Goal: Task Accomplishment & Management: Complete application form

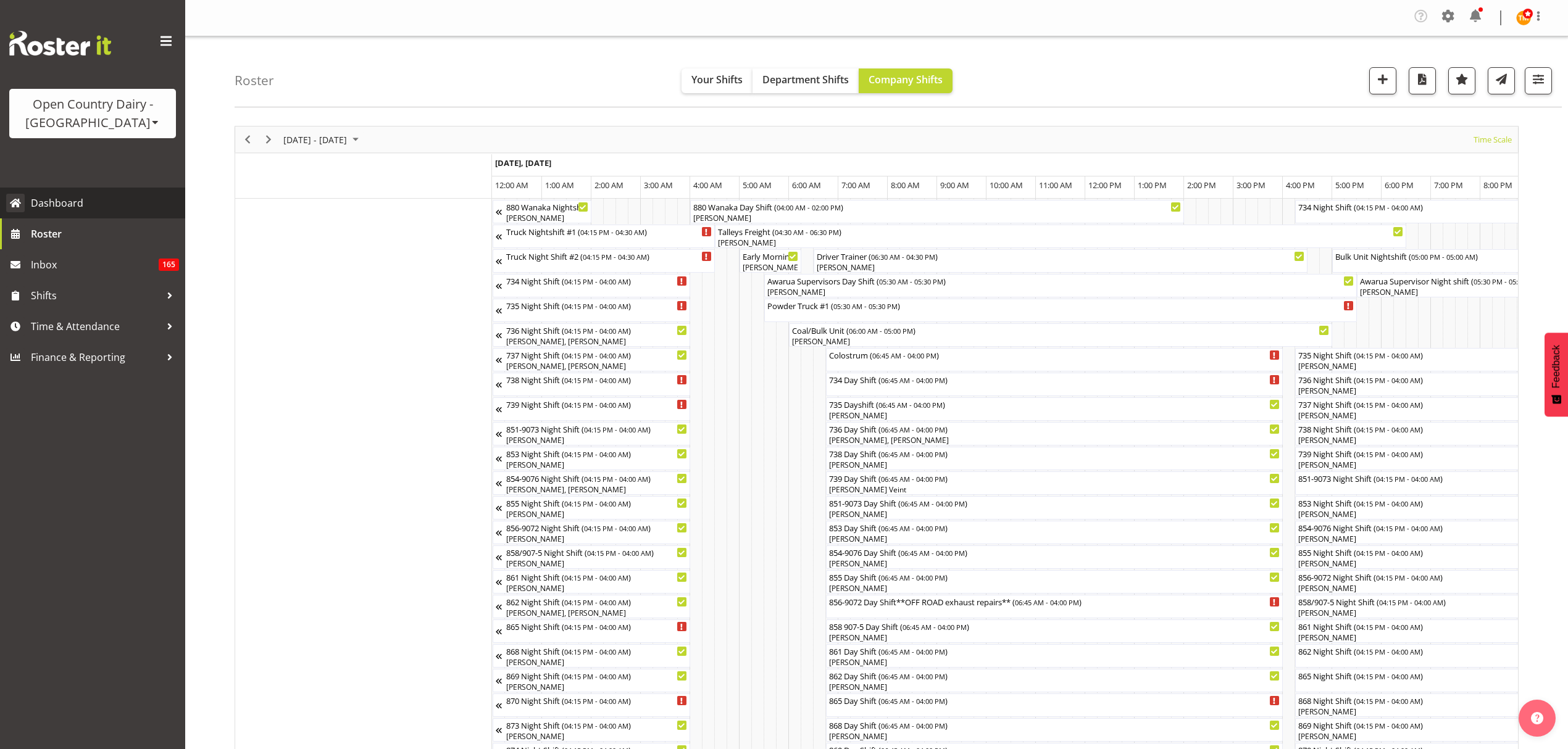
scroll to position [0, 1185]
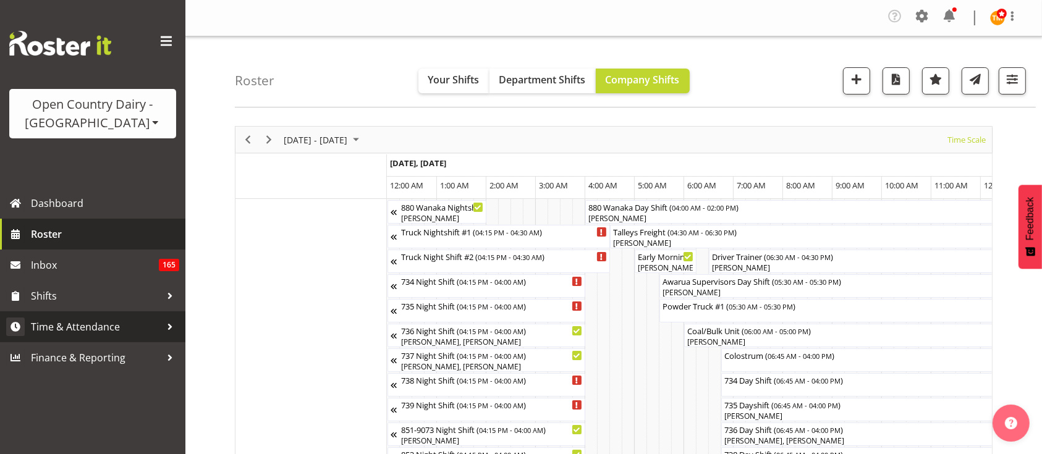
scroll to position [0, 1187]
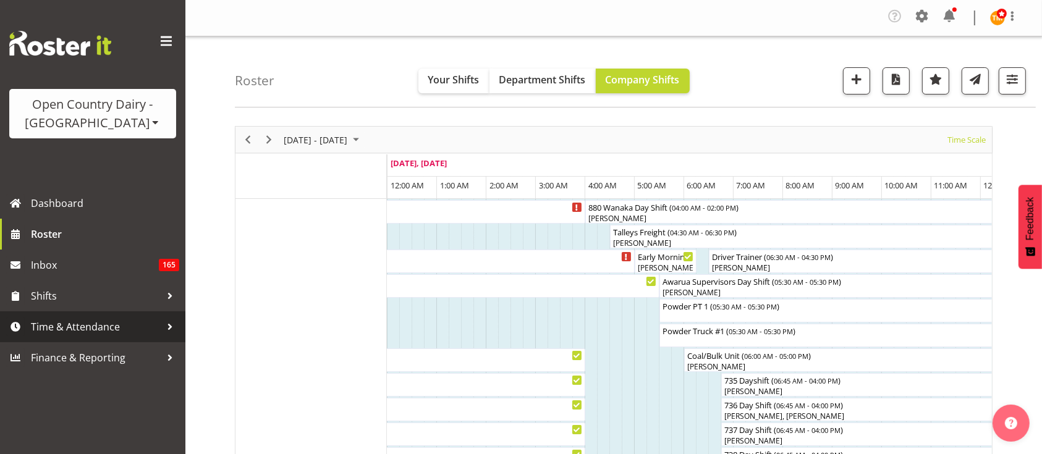
click at [101, 333] on span "Time & Attendance" at bounding box center [96, 327] width 130 height 19
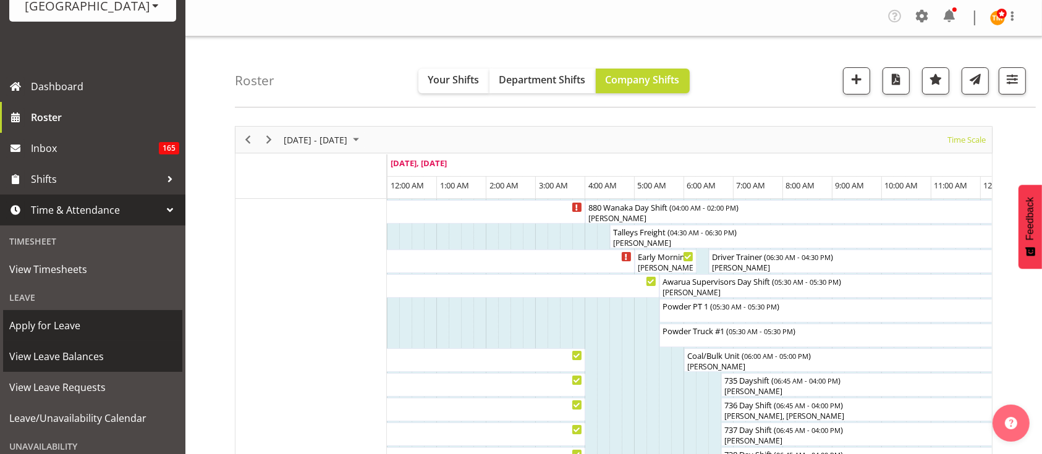
scroll to position [140, 0]
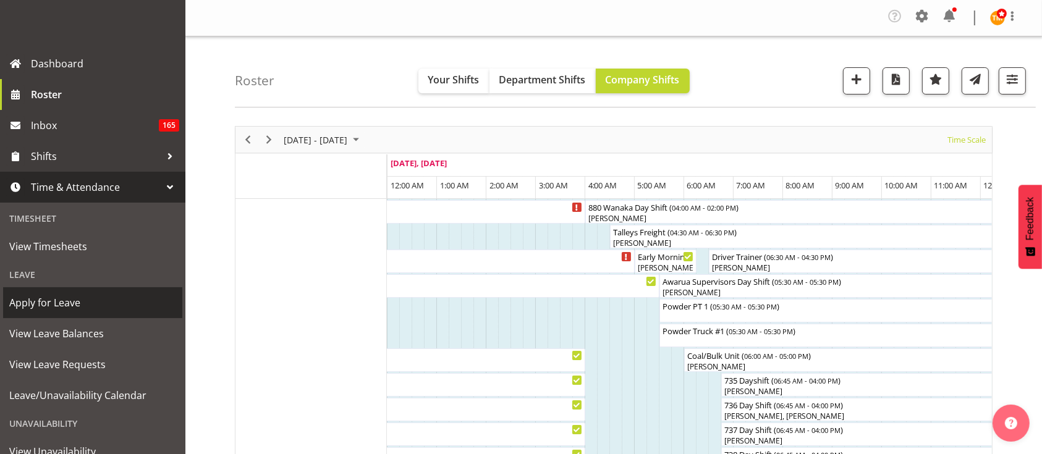
click at [96, 308] on span "Apply for Leave" at bounding box center [92, 303] width 167 height 19
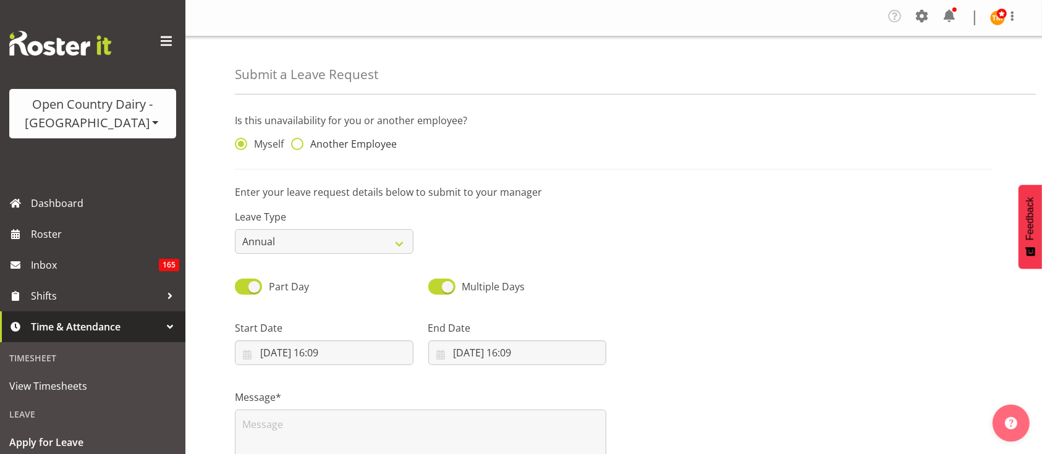
click at [339, 148] on span "Another Employee" at bounding box center [349, 144] width 93 height 12
click at [299, 148] on input "Another Employee" at bounding box center [295, 144] width 8 height 8
radio input "true"
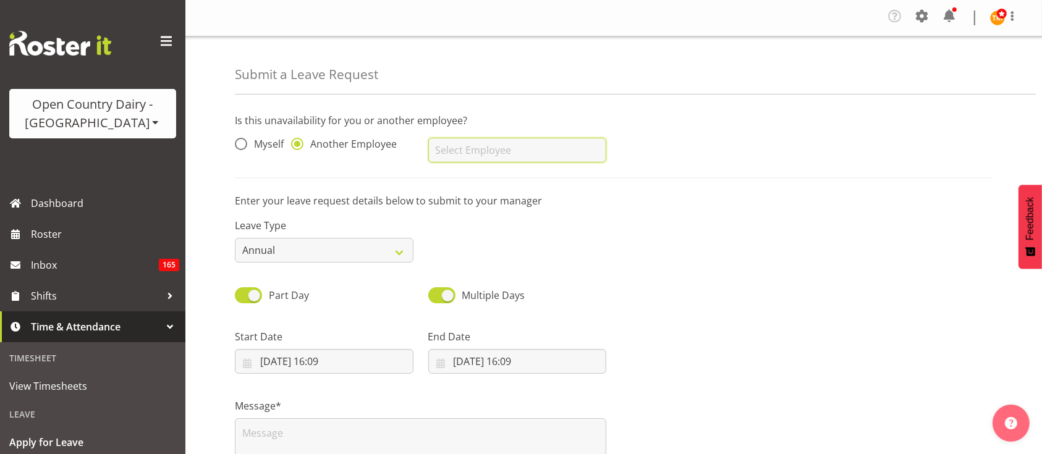
click at [548, 160] on input "text" at bounding box center [517, 150] width 179 height 25
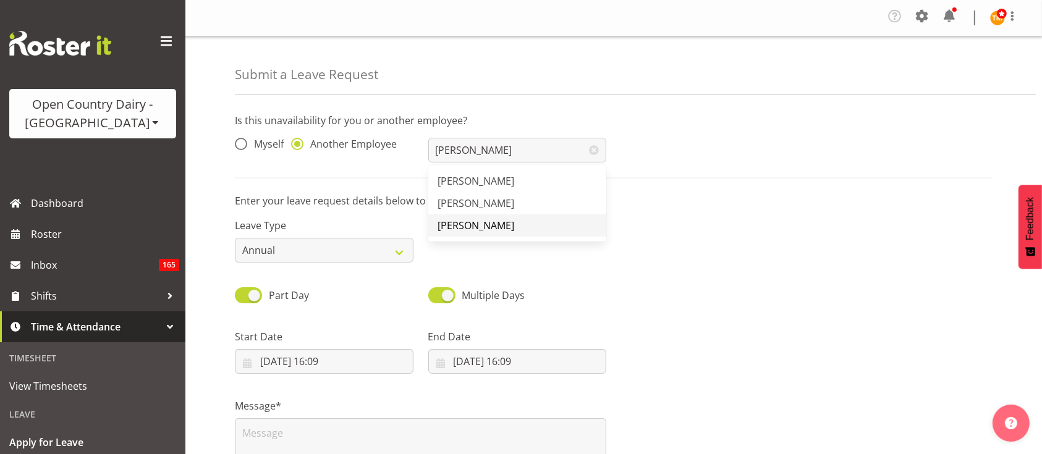
click at [482, 227] on span "[PERSON_NAME]" at bounding box center [476, 226] width 77 height 14
type input "[PERSON_NAME]"
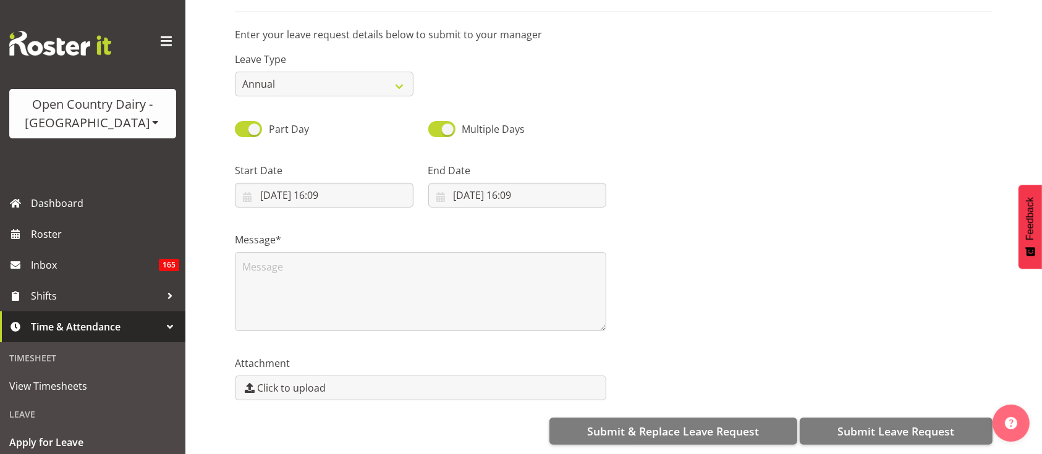
scroll to position [179, 0]
click at [346, 183] on input "02/09/2025, 16:09" at bounding box center [324, 195] width 179 height 25
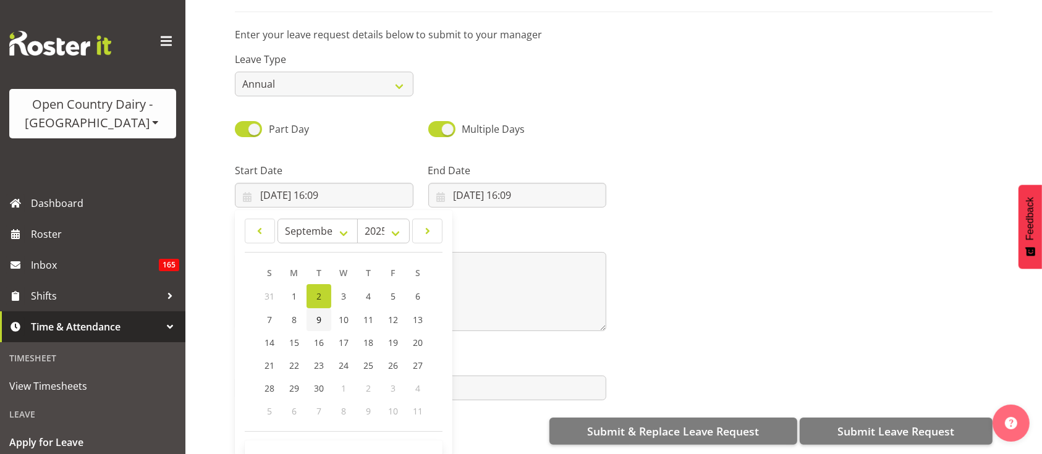
click at [313, 313] on link "9" at bounding box center [319, 319] width 25 height 23
type input "09/09/2025, 16:09"
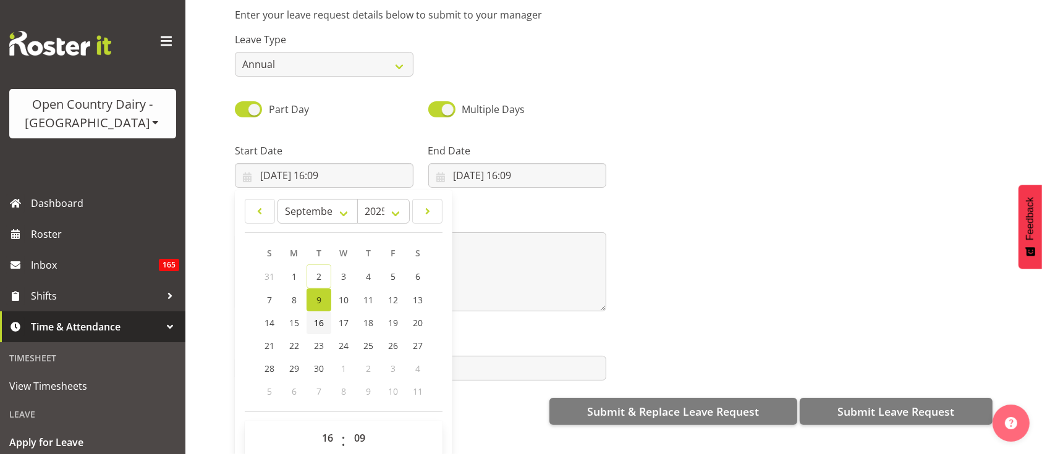
scroll to position [35, 0]
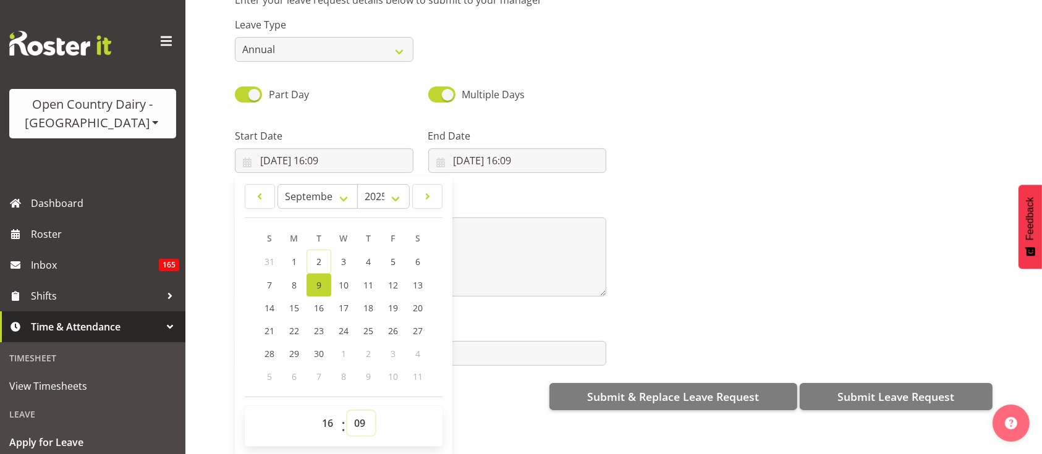
click at [362, 411] on select "00 01 02 03 04 05 06 07 08 09 10 11 12 13 14 15 16 17 18 19 20 21 22 23 24 25 2…" at bounding box center [361, 423] width 28 height 25
select select "0"
click at [347, 411] on select "00 01 02 03 04 05 06 07 08 09 10 11 12 13 14 15 16 17 18 19 20 21 22 23 24 25 2…" at bounding box center [361, 423] width 28 height 25
type input "09/09/2025, 16:00"
click at [467, 150] on input "02/09/2025, 16:09" at bounding box center [517, 160] width 179 height 25
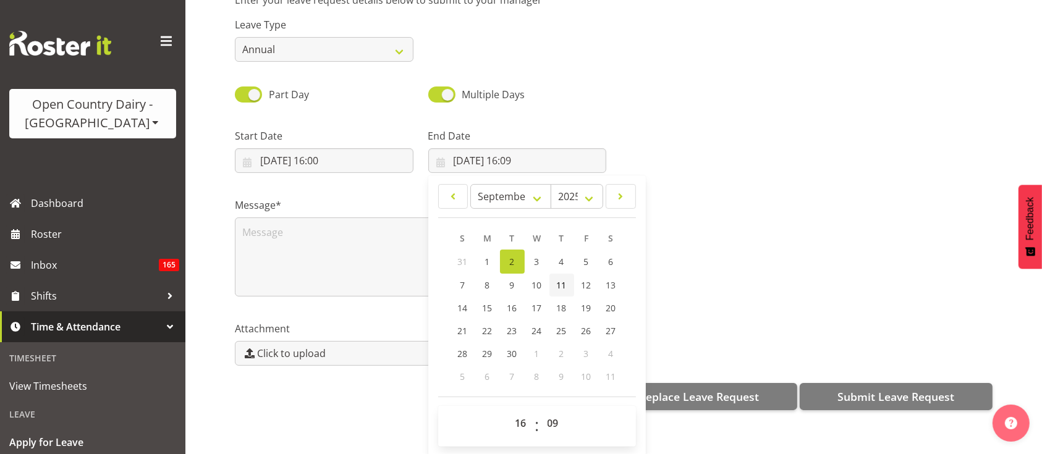
click at [551, 274] on link "11" at bounding box center [562, 285] width 25 height 23
type input "11/09/2025, 16:09"
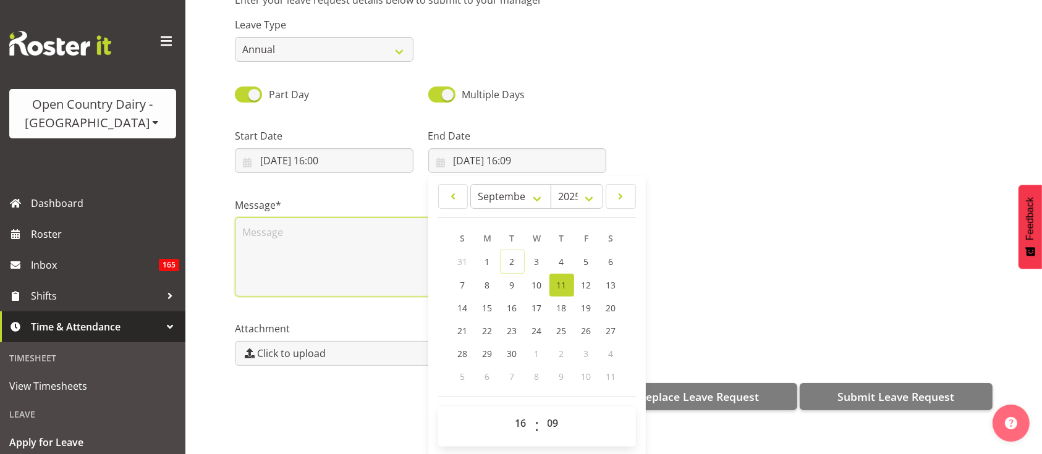
click at [388, 253] on textarea at bounding box center [420, 257] width 371 height 79
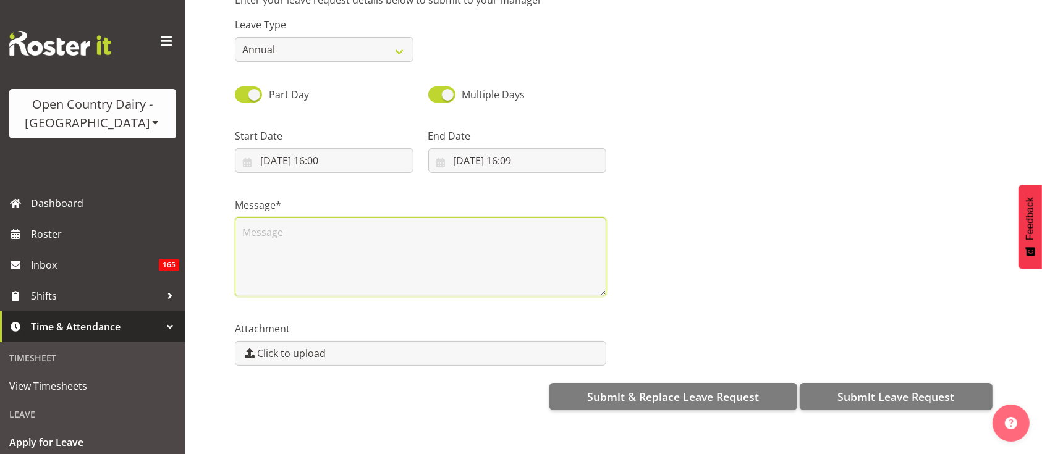
scroll to position [0, 0]
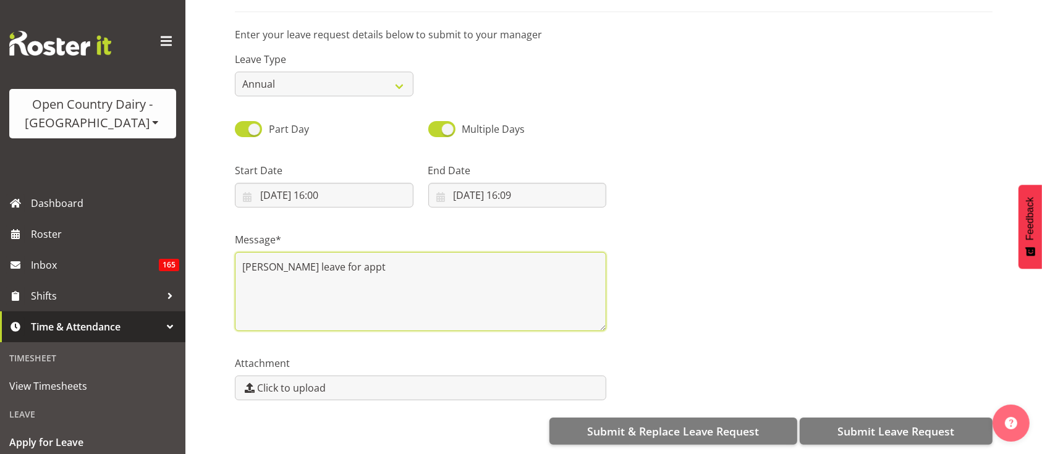
type textarea "Andy V leave for appt"
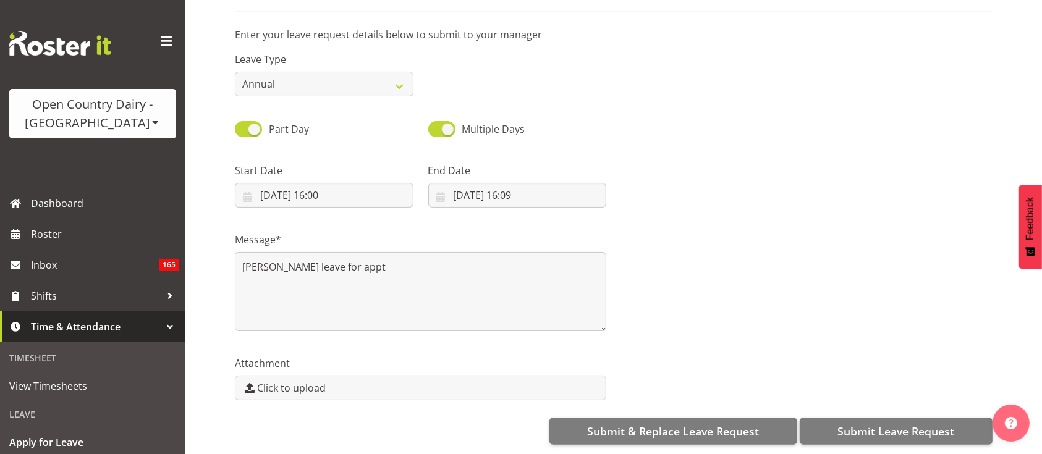
click at [757, 271] on div "Message* Andy V leave for appt" at bounding box center [613, 277] width 773 height 124
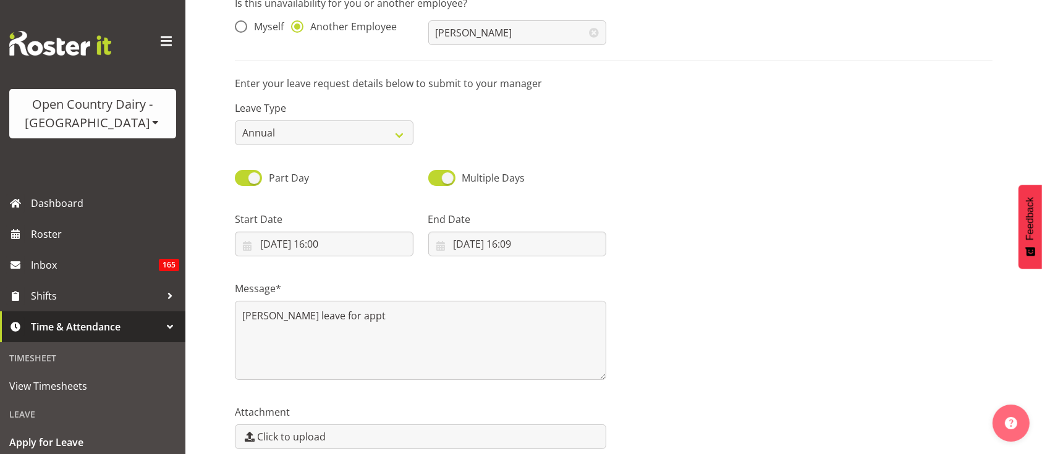
scroll to position [179, 0]
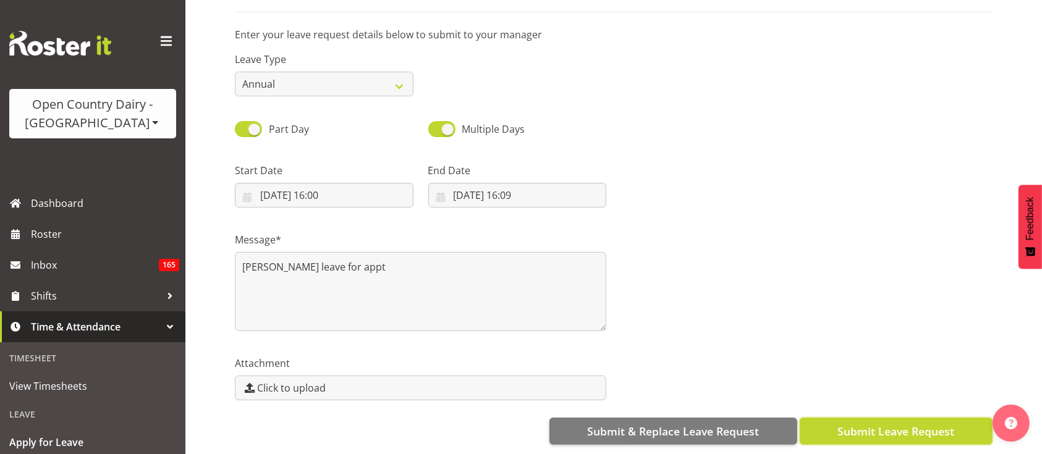
click at [853, 423] on span "Submit Leave Request" at bounding box center [896, 431] width 117 height 16
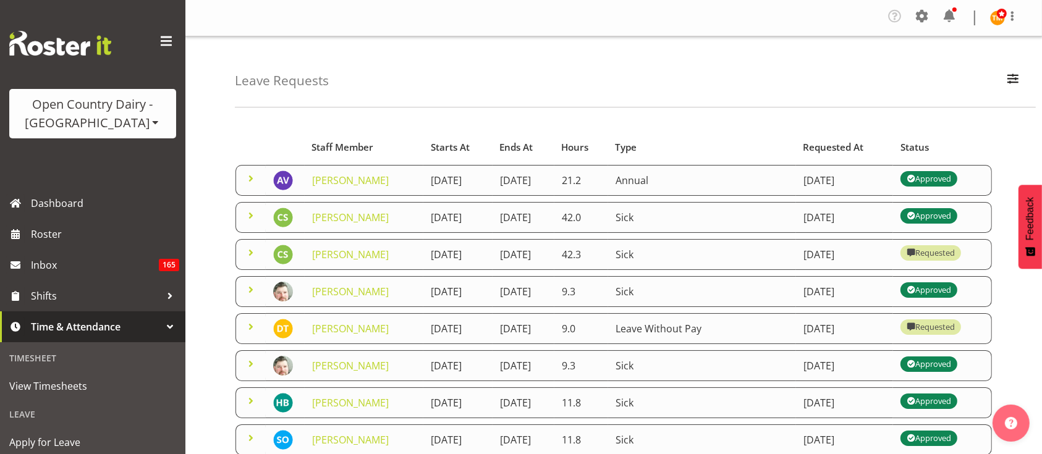
scroll to position [82, 0]
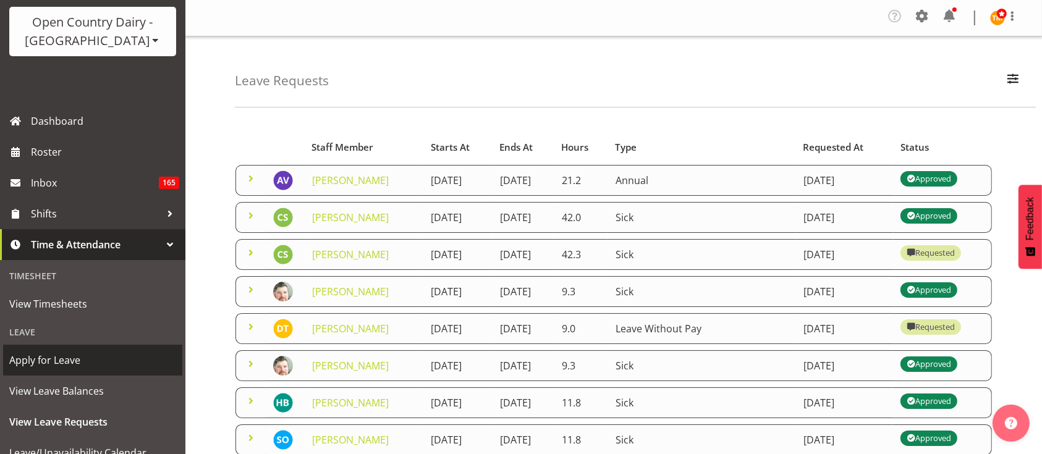
drag, startPoint x: 80, startPoint y: 365, endPoint x: 119, endPoint y: 364, distance: 39.6
click at [80, 365] on span "Apply for Leave" at bounding box center [92, 360] width 167 height 19
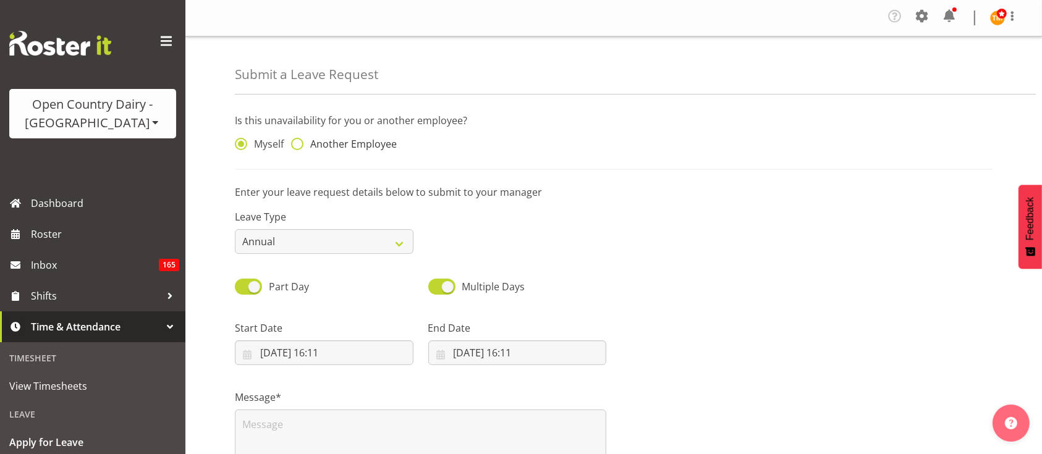
click at [325, 145] on span "Another Employee" at bounding box center [349, 144] width 93 height 12
click at [299, 145] on input "Another Employee" at bounding box center [295, 144] width 8 height 8
radio input "true"
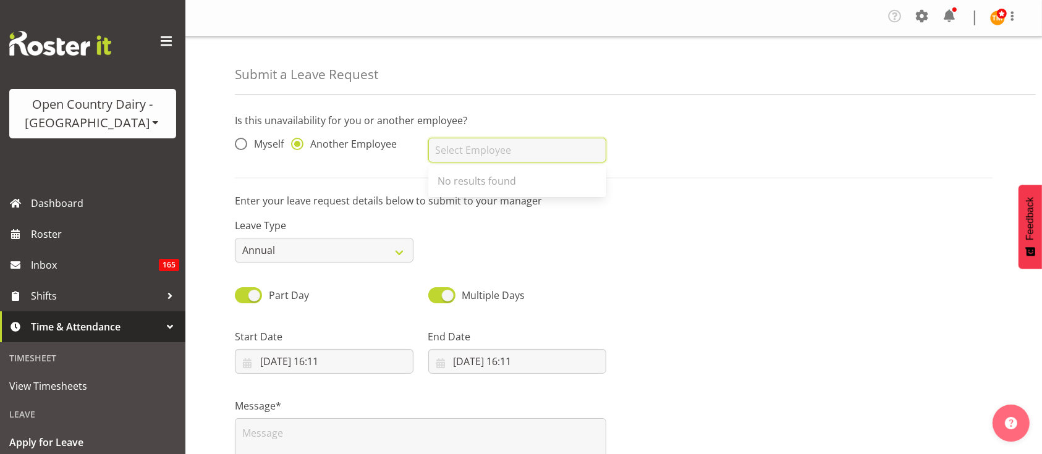
click at [490, 146] on input "text" at bounding box center [517, 150] width 179 height 25
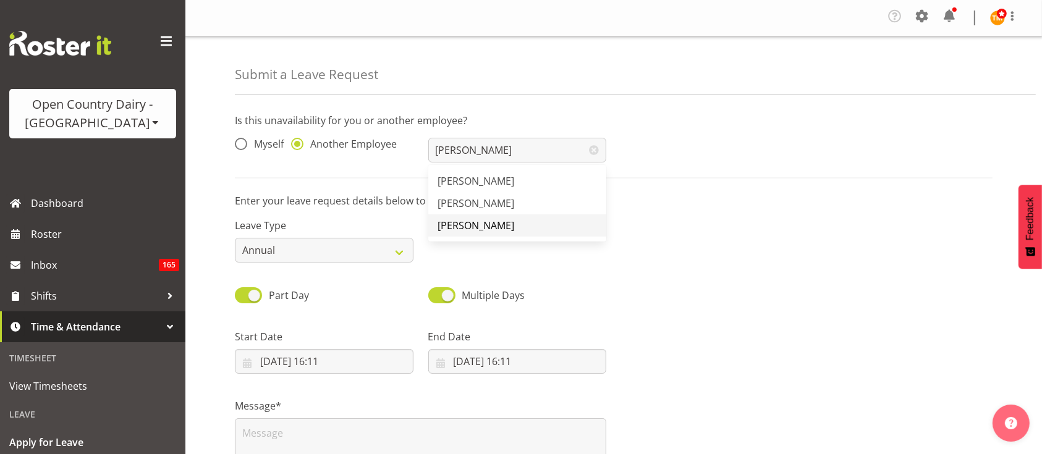
click at [488, 222] on span "[PERSON_NAME]" at bounding box center [476, 226] width 77 height 14
type input "[PERSON_NAME]"
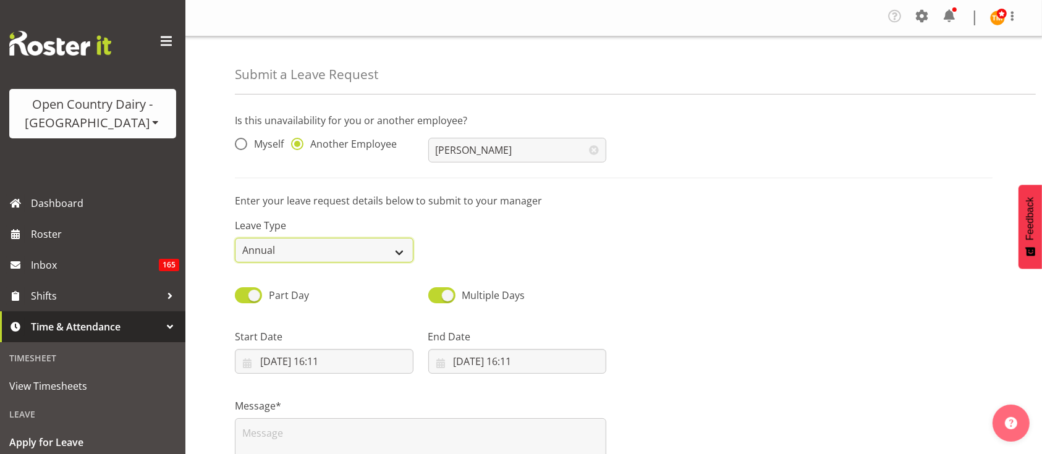
click at [356, 242] on select "Annual Sick Leave Without Pay Bereavement Domestic Violence Parental Jury Servi…" at bounding box center [324, 250] width 179 height 25
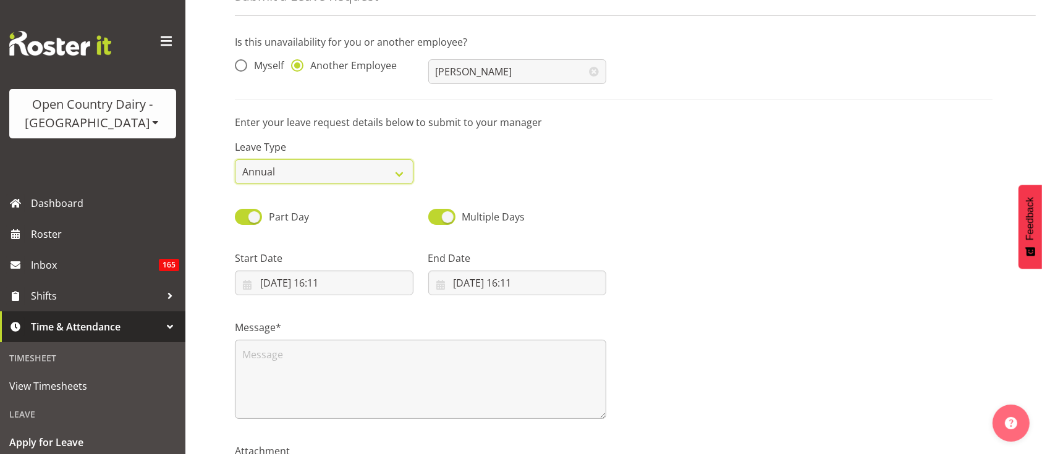
scroll to position [179, 0]
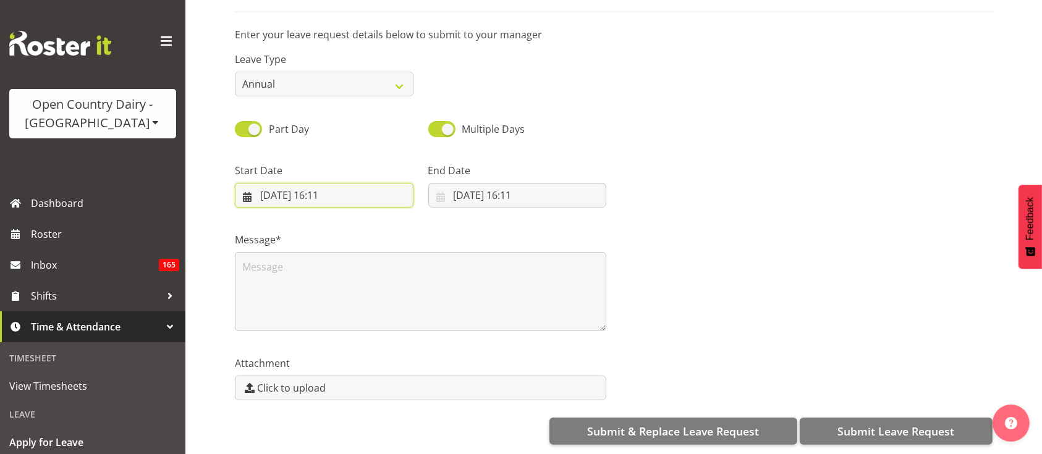
click at [321, 189] on input "02/09/2025, 16:11" at bounding box center [324, 195] width 179 height 25
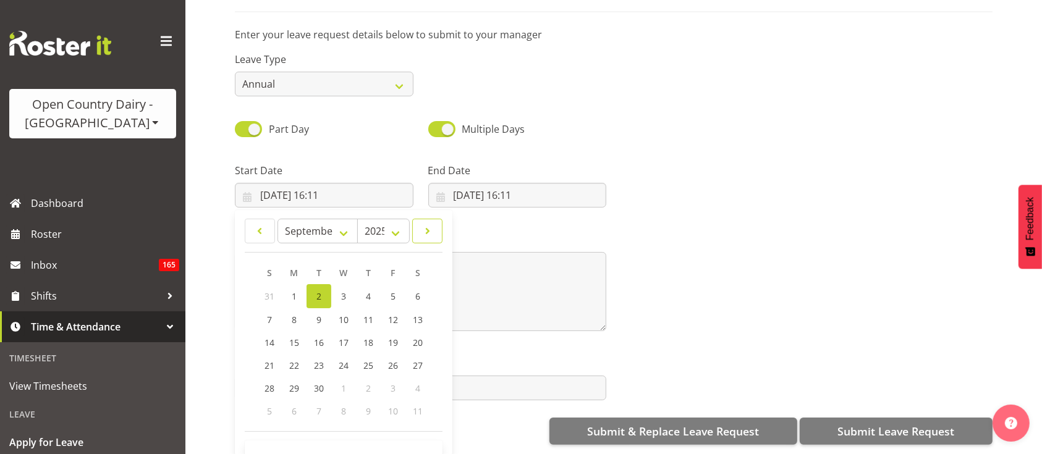
click at [422, 225] on span at bounding box center [427, 231] width 14 height 15
select select "9"
click at [350, 376] on link "29" at bounding box center [343, 387] width 25 height 23
type input "29/10/2025, 16:11"
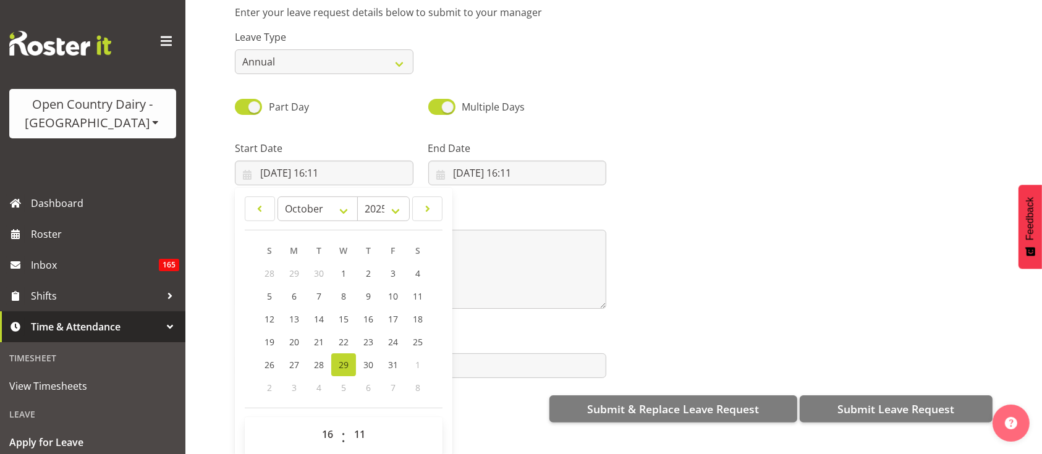
scroll to position [34, 0]
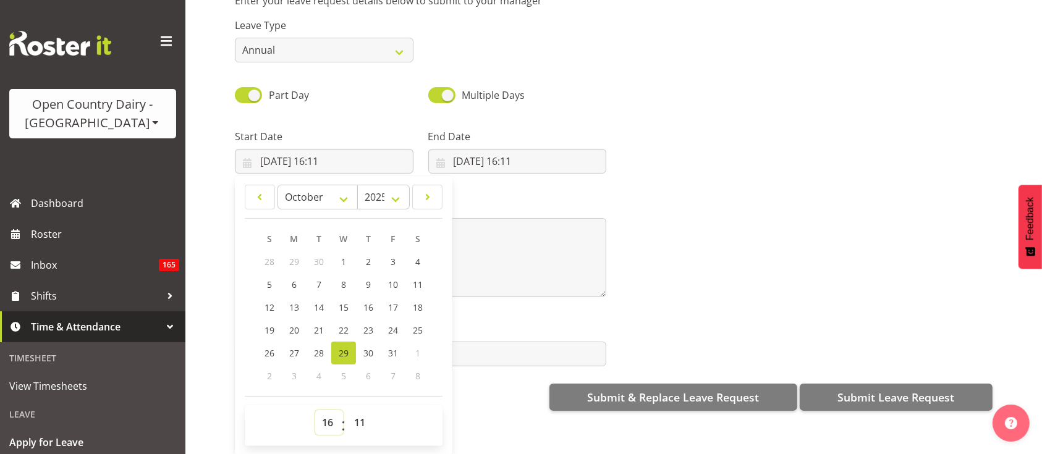
click at [335, 412] on select "00 01 02 03 04 05 06 07 08 09 10 11 12 13 14 15 16 17 18 19 20 21 22 23" at bounding box center [329, 422] width 28 height 25
click at [333, 411] on select "00 01 02 03 04 05 06 07 08 09 10 11 12 13 14 15 16 17 18 19 20 21 22 23" at bounding box center [329, 422] width 28 height 25
click at [315, 410] on select "00 01 02 03 04 05 06 07 08 09 10 11 12 13 14 15 16 17 18 19 20 21 22 23" at bounding box center [329, 422] width 28 height 25
click at [357, 410] on select "00 01 02 03 04 05 06 07 08 09 10 11 12 13 14 15 16 17 18 19 20 21 22 23 24 25 2…" at bounding box center [361, 422] width 28 height 25
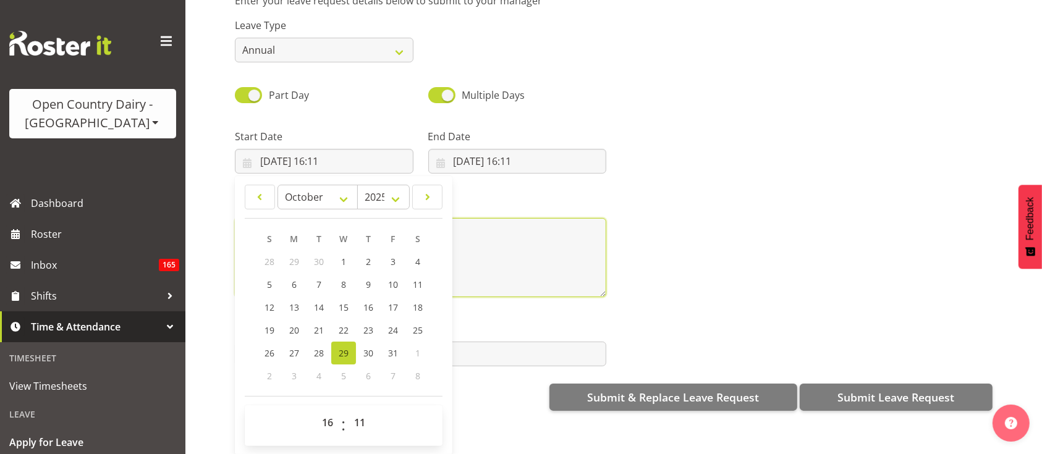
click at [584, 229] on textarea at bounding box center [420, 257] width 371 height 79
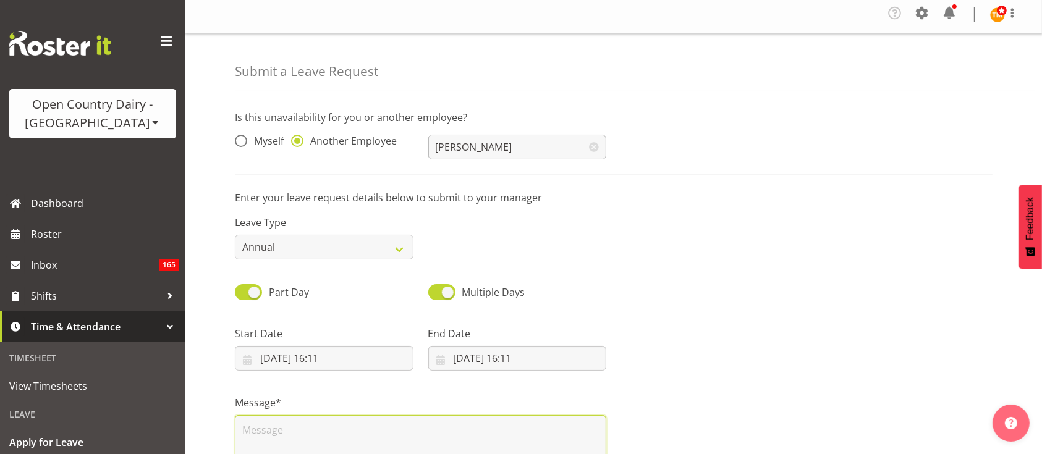
scroll to position [0, 0]
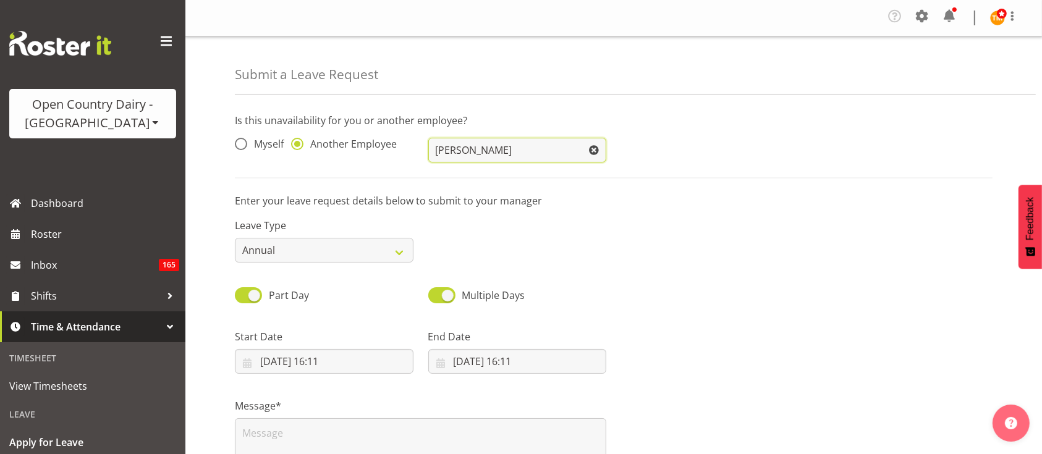
click at [481, 141] on input "[PERSON_NAME]" at bounding box center [517, 150] width 179 height 25
click at [593, 152] on span at bounding box center [594, 150] width 25 height 25
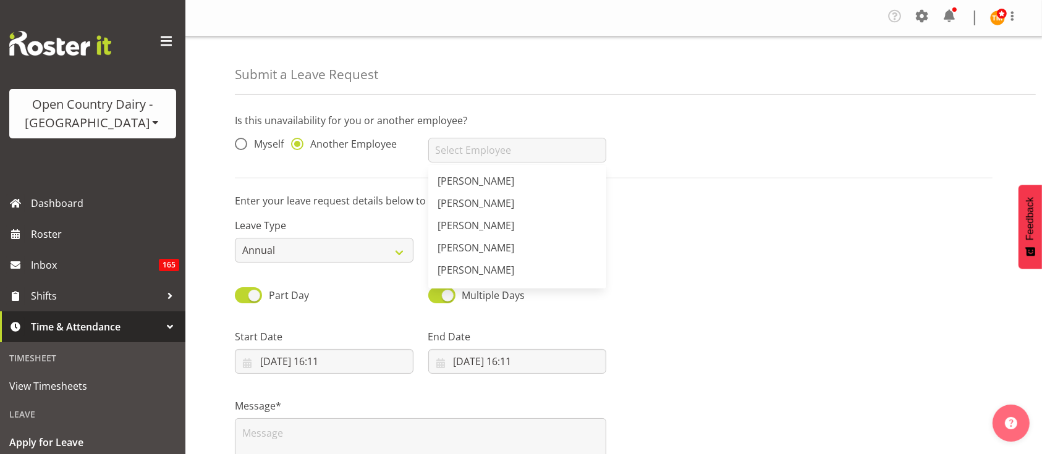
click at [219, 154] on div "Submit a Leave Request Is this unavailability for you or another employee? Myse…" at bounding box center [613, 328] width 857 height 584
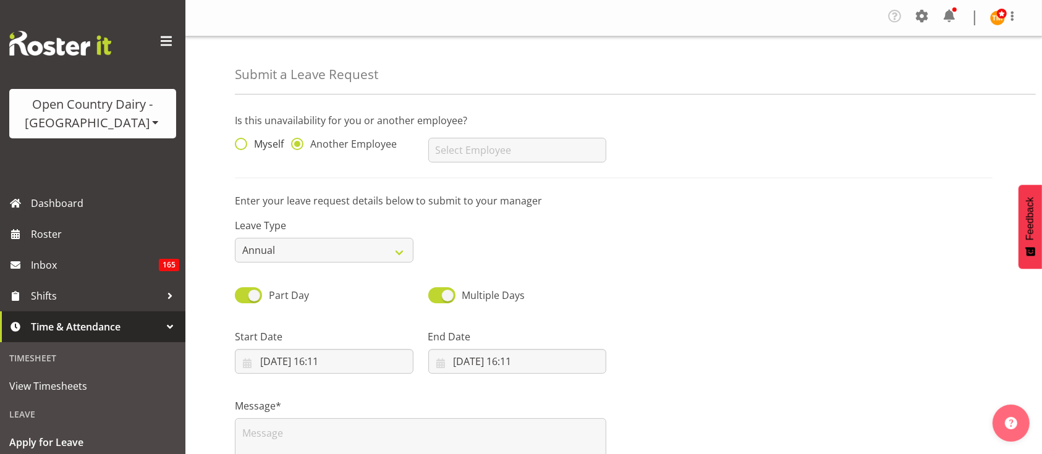
click at [273, 143] on span "Myself" at bounding box center [265, 144] width 36 height 12
click at [243, 143] on input "Myself" at bounding box center [239, 144] width 8 height 8
radio input "true"
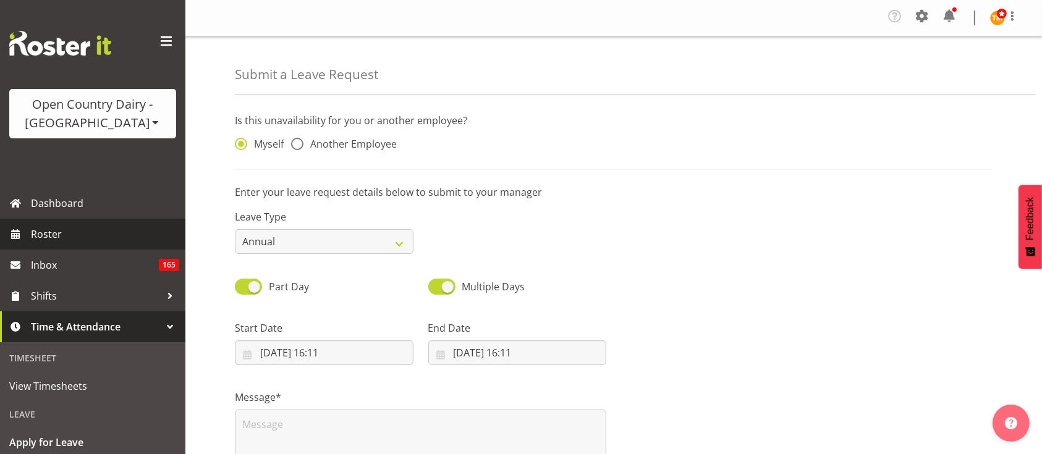
drag, startPoint x: 119, startPoint y: 222, endPoint x: 151, endPoint y: 227, distance: 31.9
click at [119, 223] on link "Roster" at bounding box center [92, 234] width 185 height 31
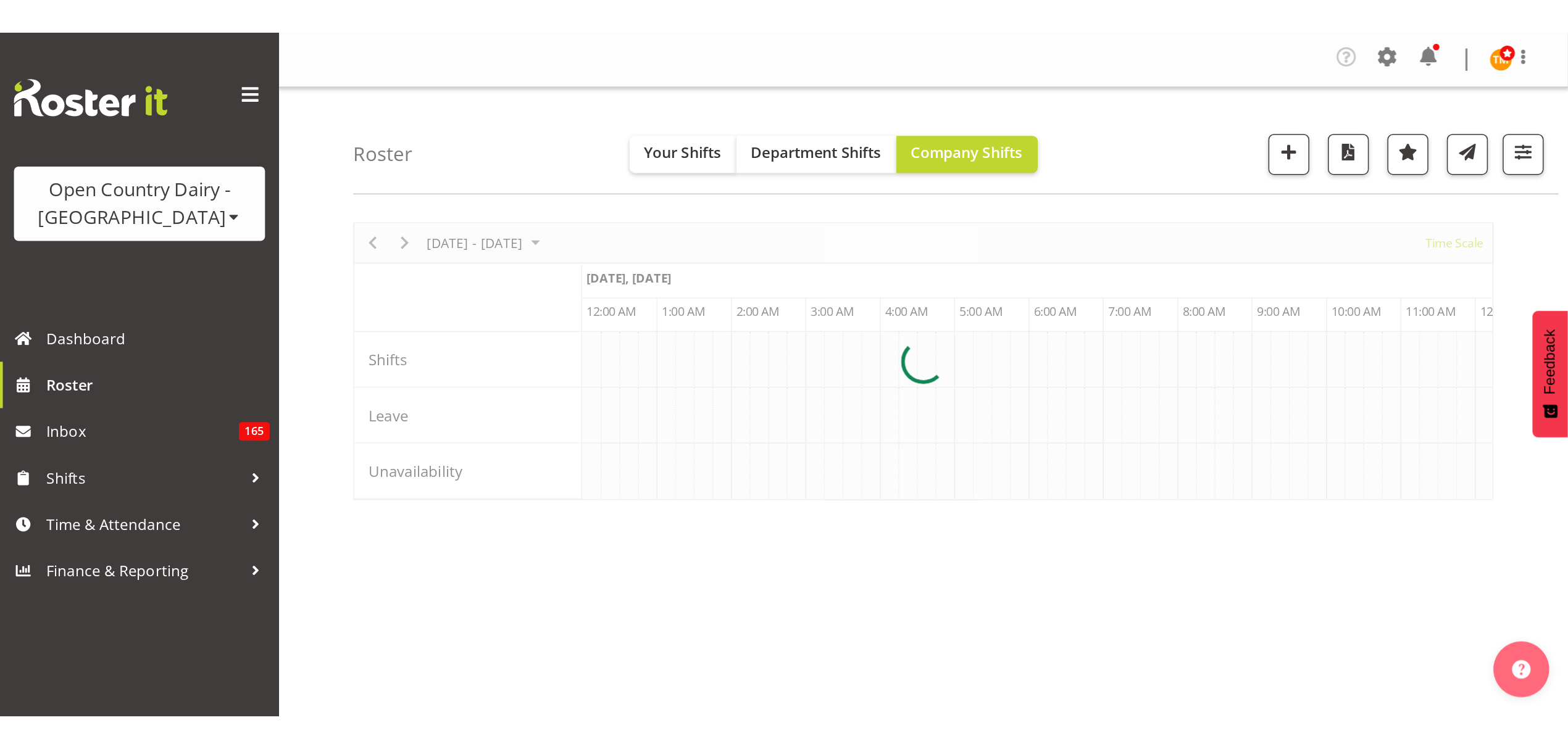
scroll to position [0, 1185]
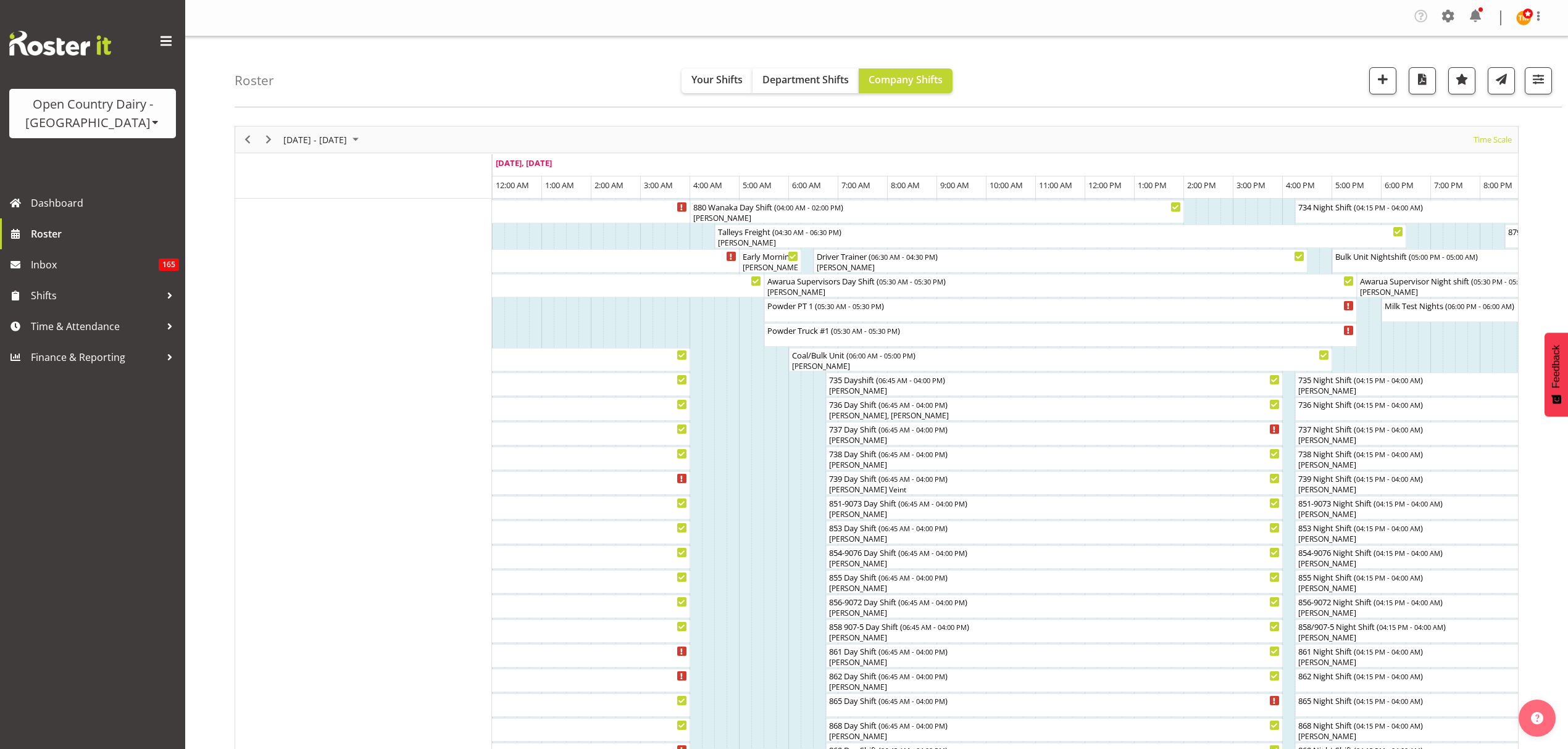
scroll to position [0, 1185]
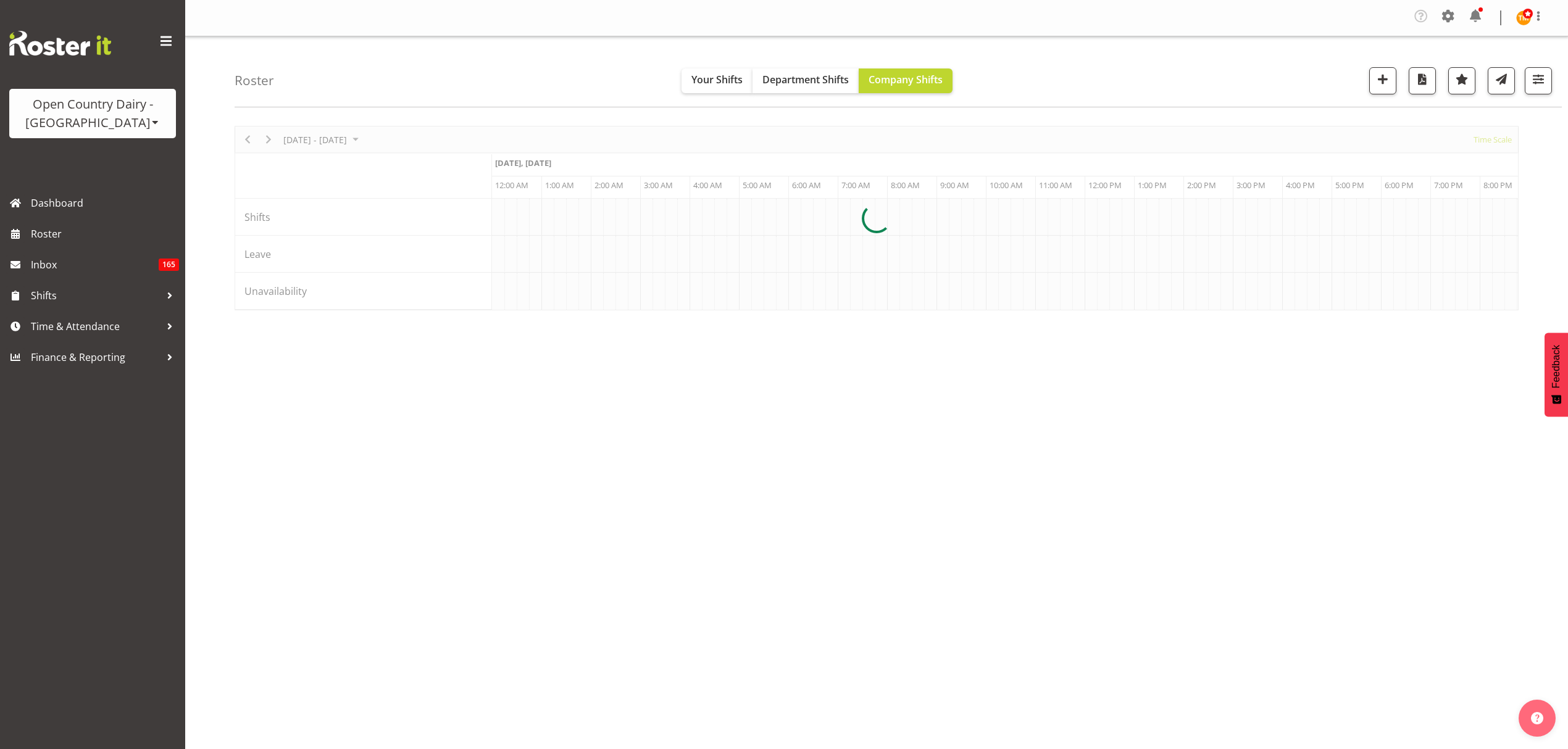
scroll to position [0, 1185]
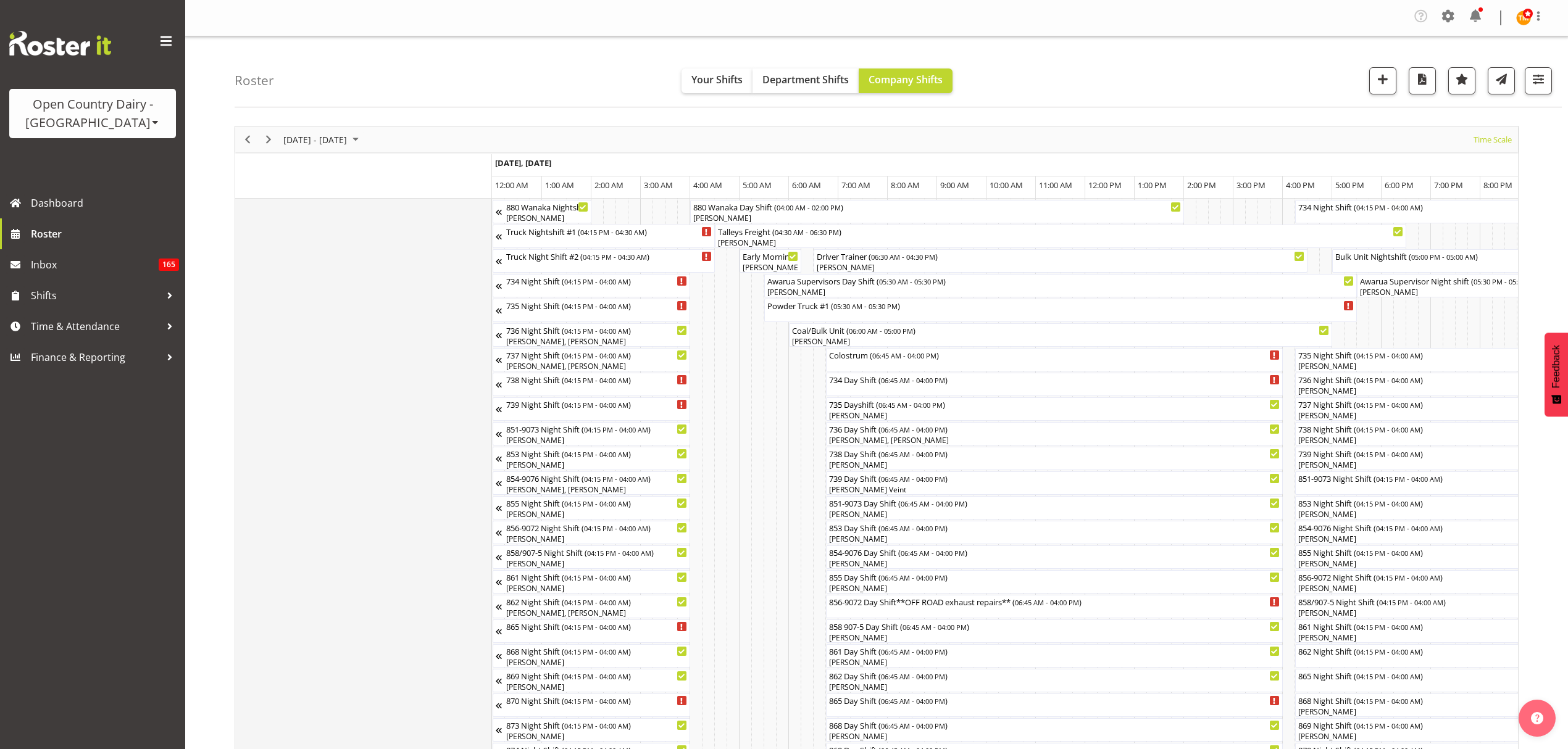
scroll to position [0, 1185]
